Goal: Task Accomplishment & Management: Use online tool/utility

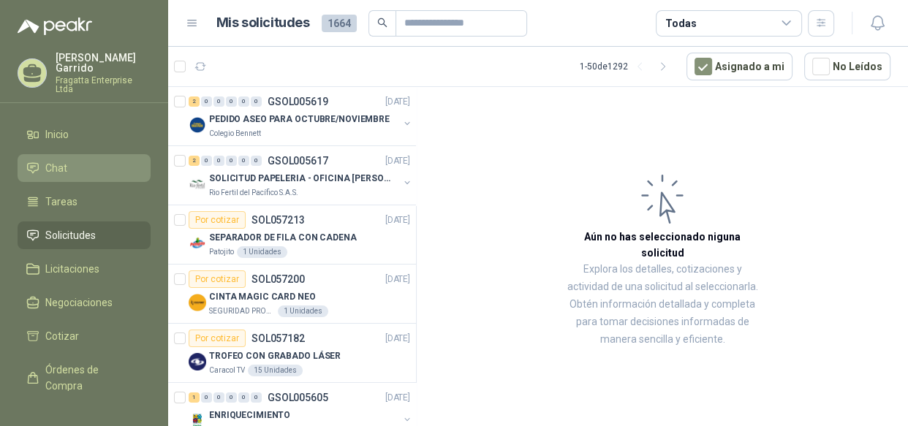
click at [84, 160] on li "Chat" at bounding box center [84, 168] width 116 height 16
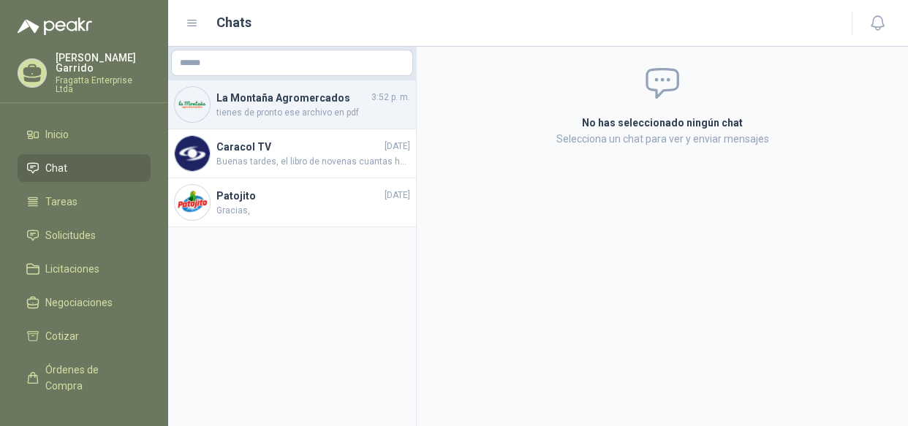
click at [289, 107] on span "tienes de pronto ese archivo en pdf" at bounding box center [313, 113] width 194 height 14
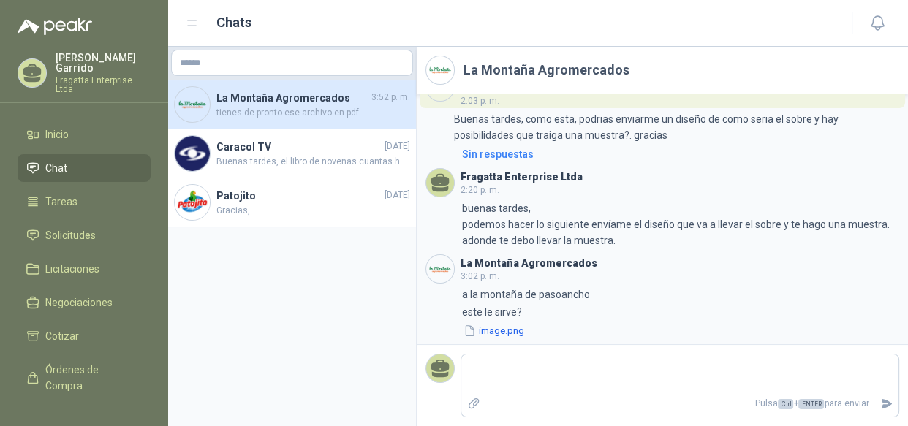
scroll to position [515, 0]
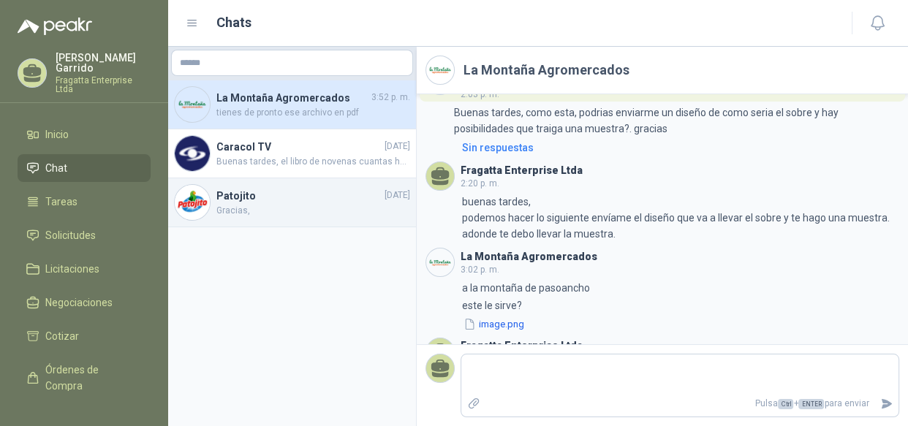
click at [320, 201] on h4 "Patojito" at bounding box center [298, 196] width 165 height 16
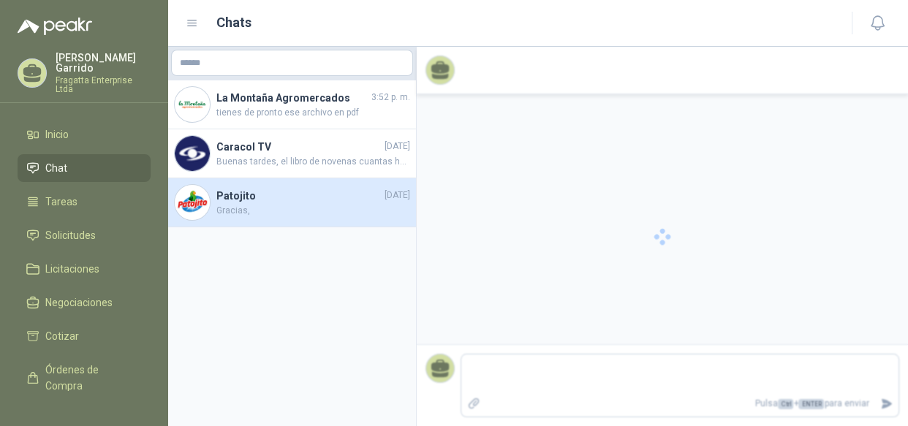
scroll to position [183, 0]
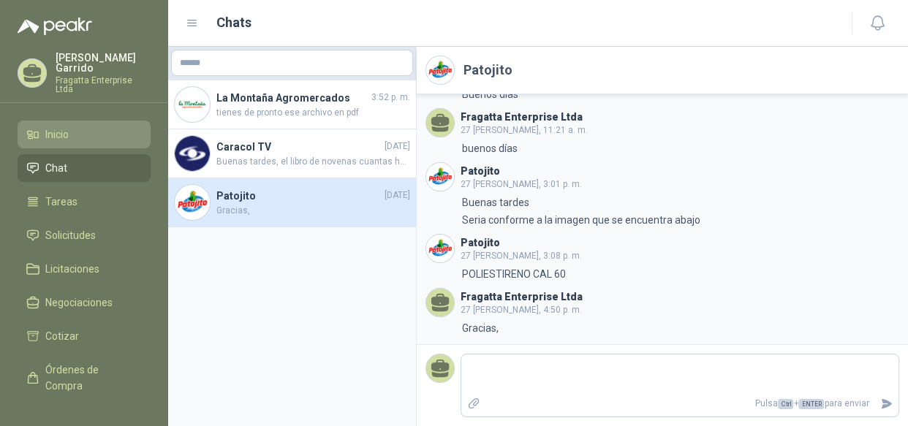
click at [52, 121] on link "Inicio" at bounding box center [84, 135] width 133 height 28
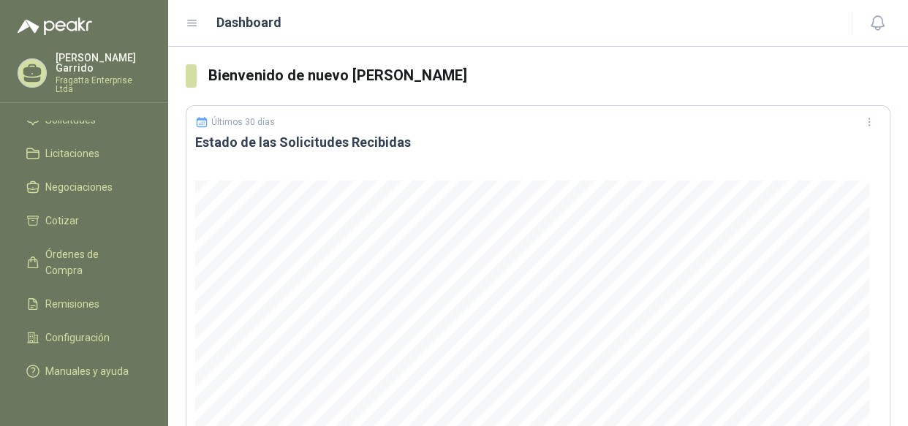
scroll to position [120, 0]
click at [81, 330] on span "Configuración" at bounding box center [77, 338] width 64 height 16
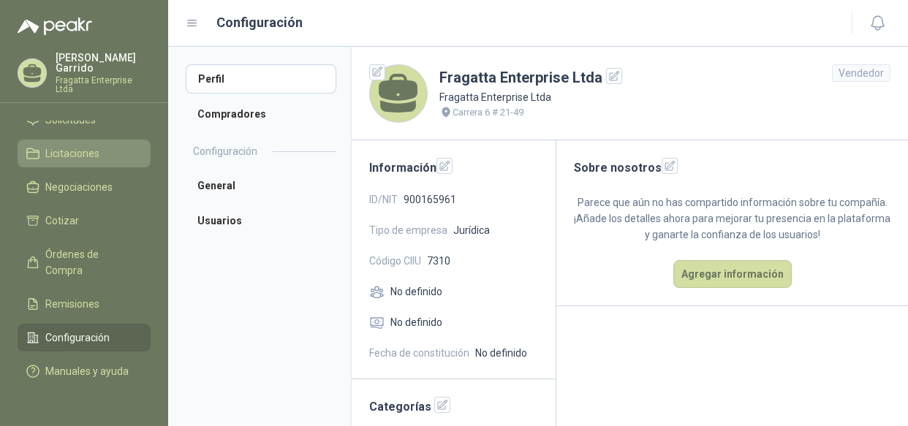
click at [51, 145] on span "Licitaciones" at bounding box center [72, 153] width 54 height 16
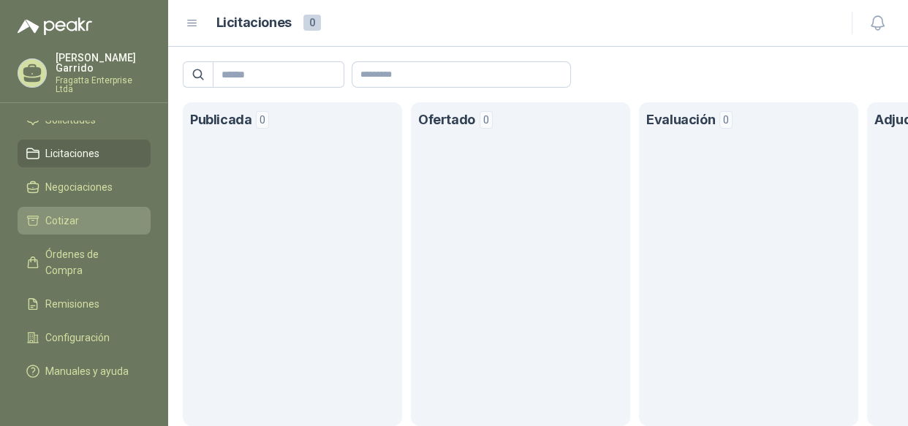
click at [79, 213] on li "Cotizar" at bounding box center [84, 221] width 116 height 16
